Goal: Task Accomplishment & Management: Manage account settings

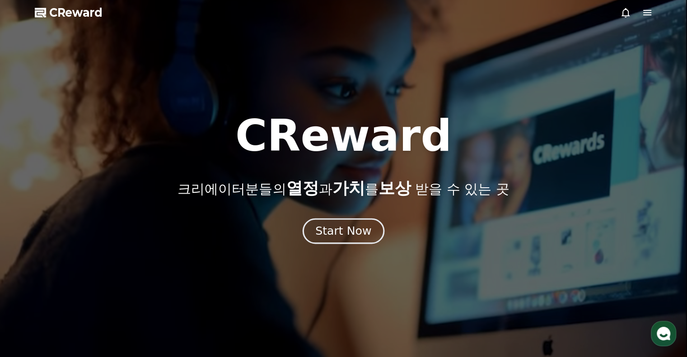
click at [369, 234] on button "Start Now" at bounding box center [344, 231] width 82 height 26
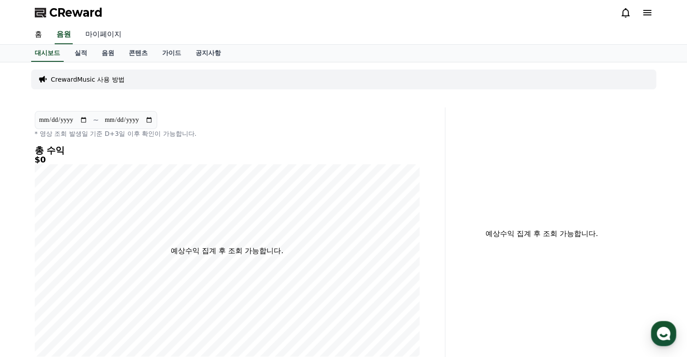
click at [111, 35] on link "마이페이지" at bounding box center [103, 34] width 51 height 19
select select "**********"
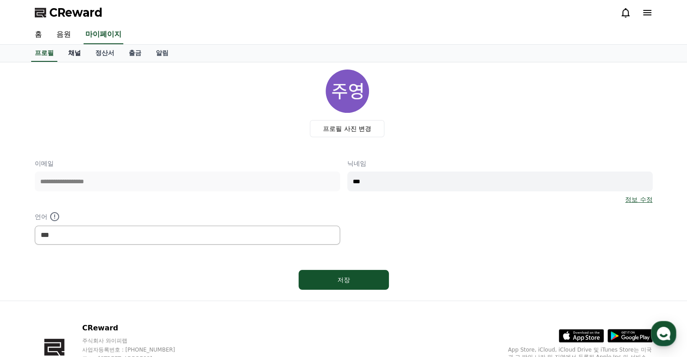
click at [75, 57] on link "채널" at bounding box center [74, 53] width 27 height 17
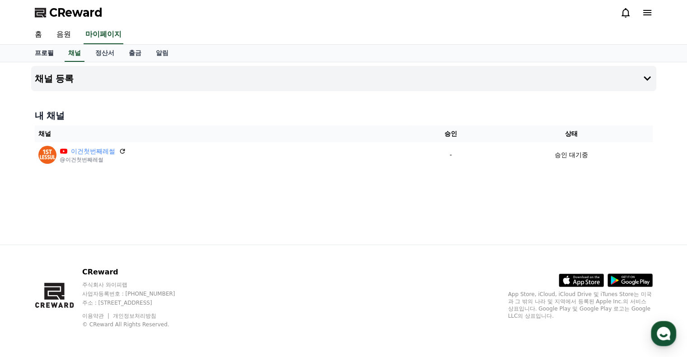
click at [45, 54] on link "프로필" at bounding box center [44, 53] width 33 height 17
select select "**********"
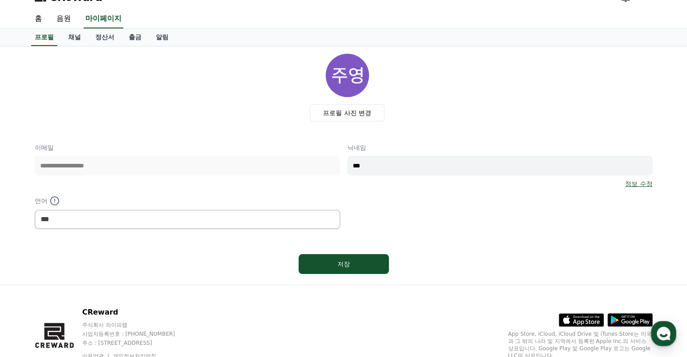
scroll to position [9, 0]
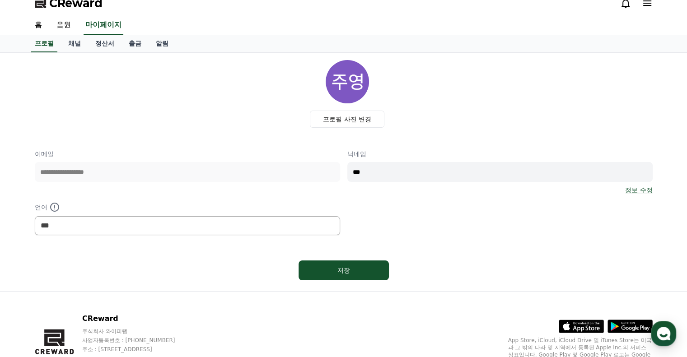
click at [439, 79] on div "프로필 사진 변경" at bounding box center [347, 94] width 611 height 68
click at [81, 45] on link "채널" at bounding box center [74, 43] width 27 height 17
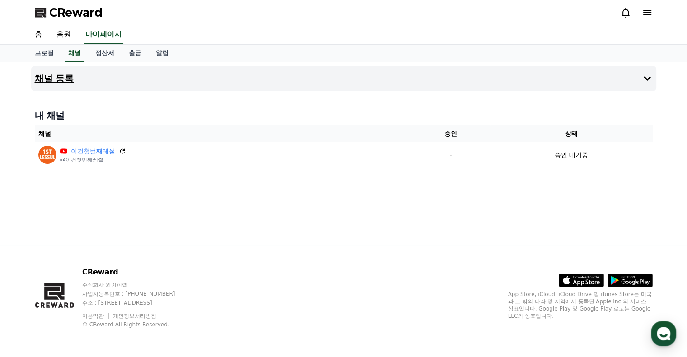
click at [186, 68] on button "채널 등록" at bounding box center [343, 78] width 625 height 25
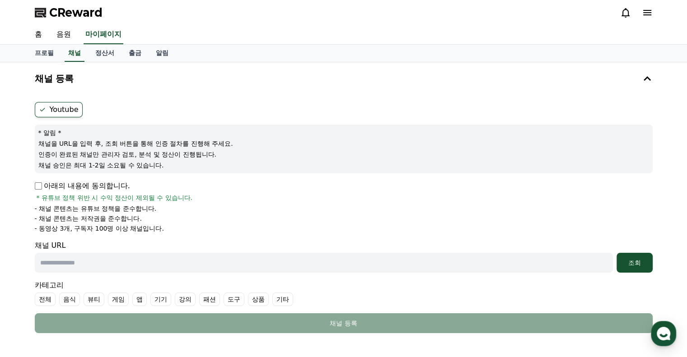
click at [60, 108] on label "Youtube" at bounding box center [59, 109] width 48 height 15
click at [54, 108] on label "Youtube" at bounding box center [59, 109] width 48 height 15
click at [107, 56] on link "정산서" at bounding box center [104, 53] width 33 height 17
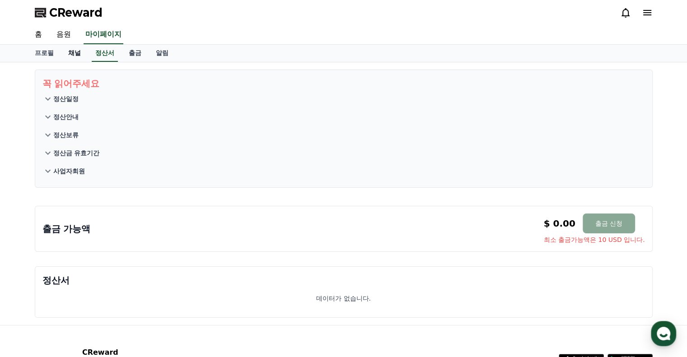
click at [72, 54] on link "채널" at bounding box center [74, 53] width 27 height 17
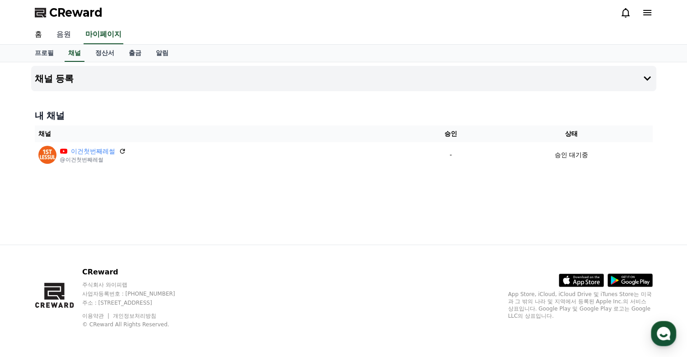
click at [72, 33] on link "음원" at bounding box center [63, 34] width 29 height 19
